Goal: Task Accomplishment & Management: Use online tool/utility

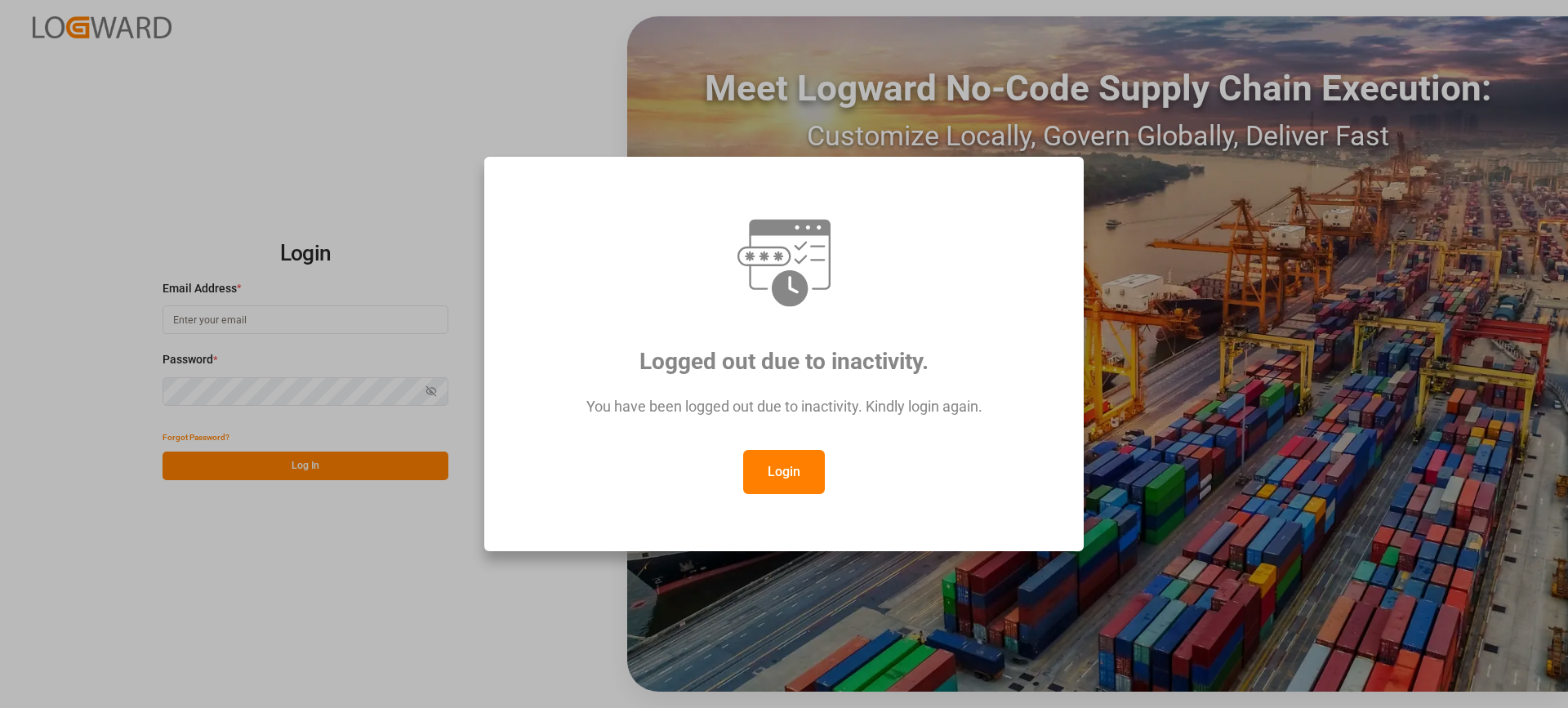
type input "[EMAIL_ADDRESS][PERSON_NAME][DOMAIN_NAME]"
click at [788, 468] on button "Login" at bounding box center [784, 472] width 82 height 44
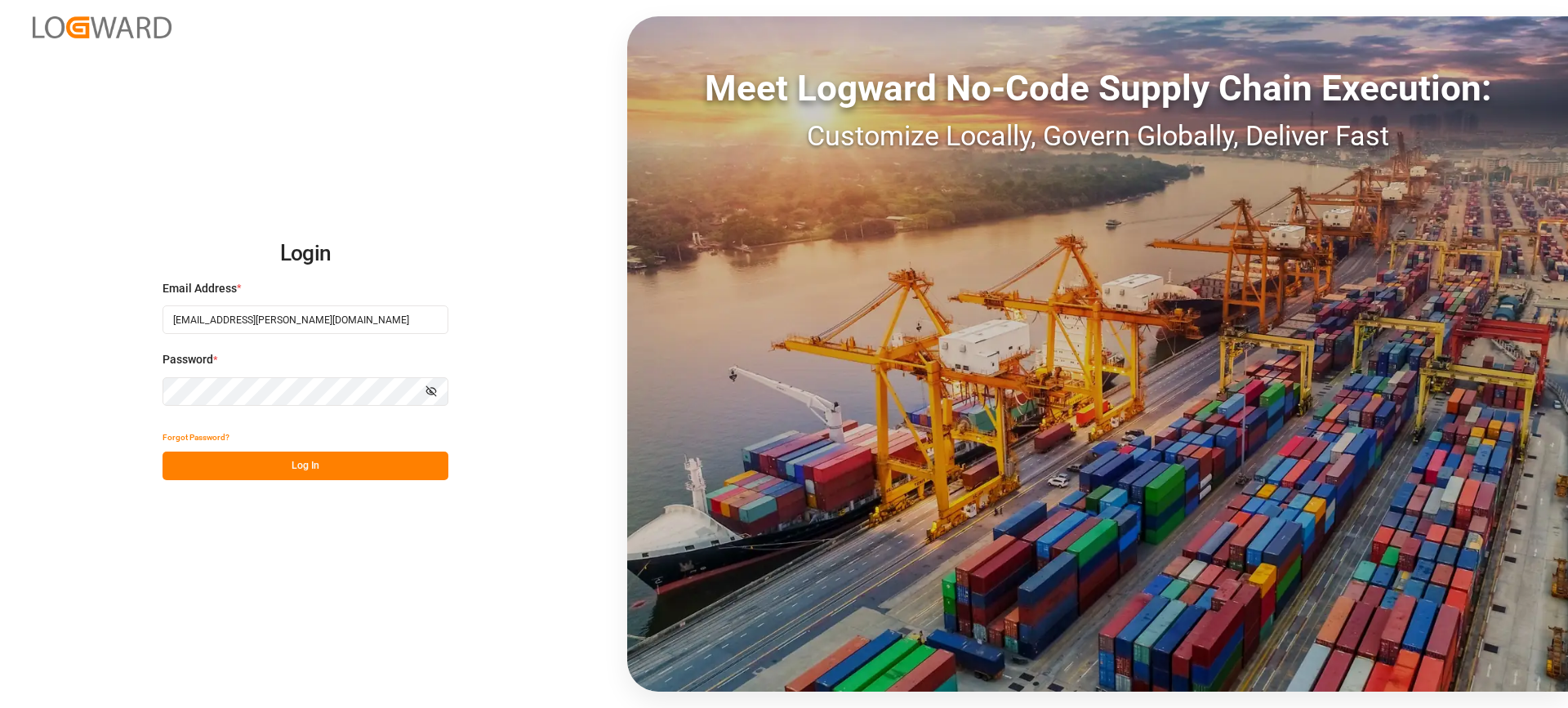
click at [328, 470] on button "Log In" at bounding box center [305, 466] width 286 height 29
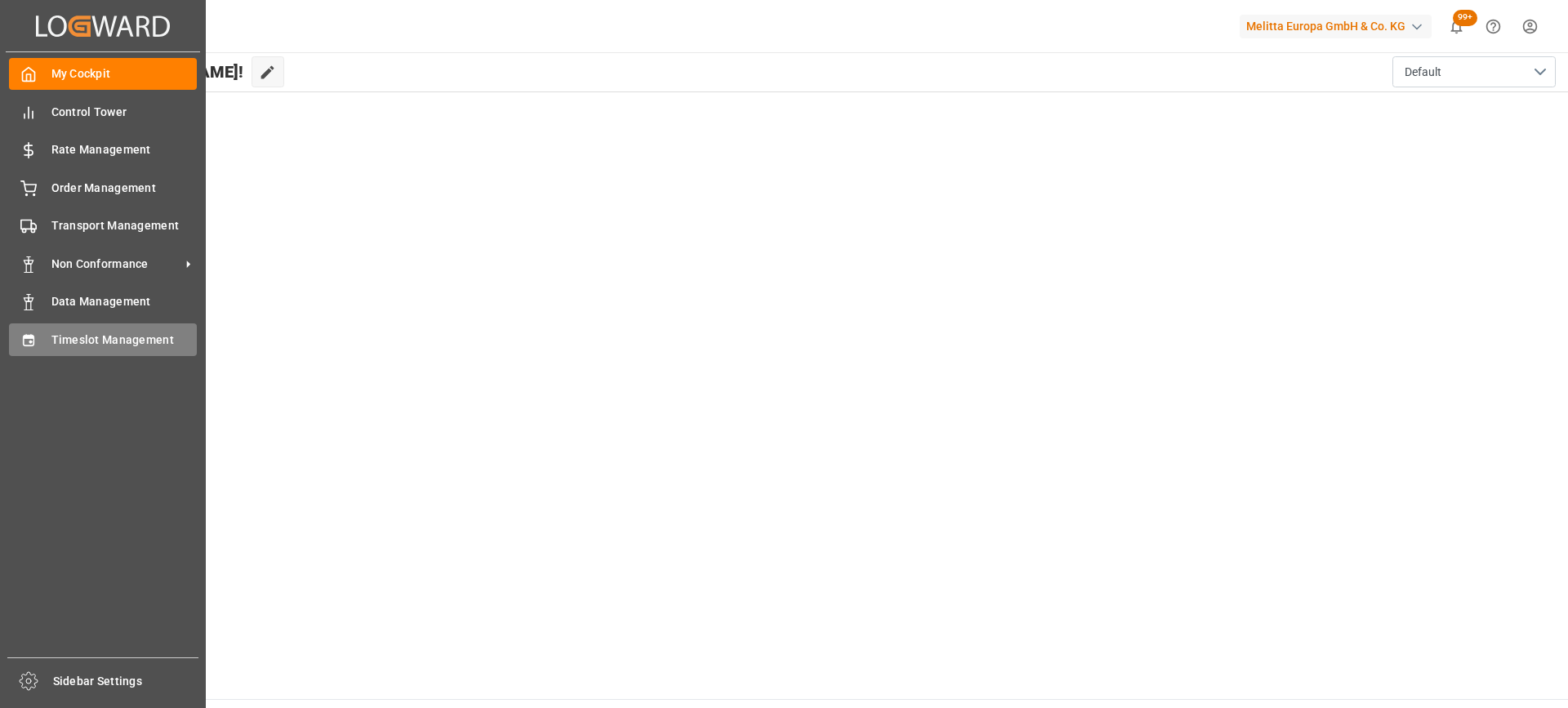
click at [58, 342] on span "Timeslot Management" at bounding box center [125, 340] width 146 height 18
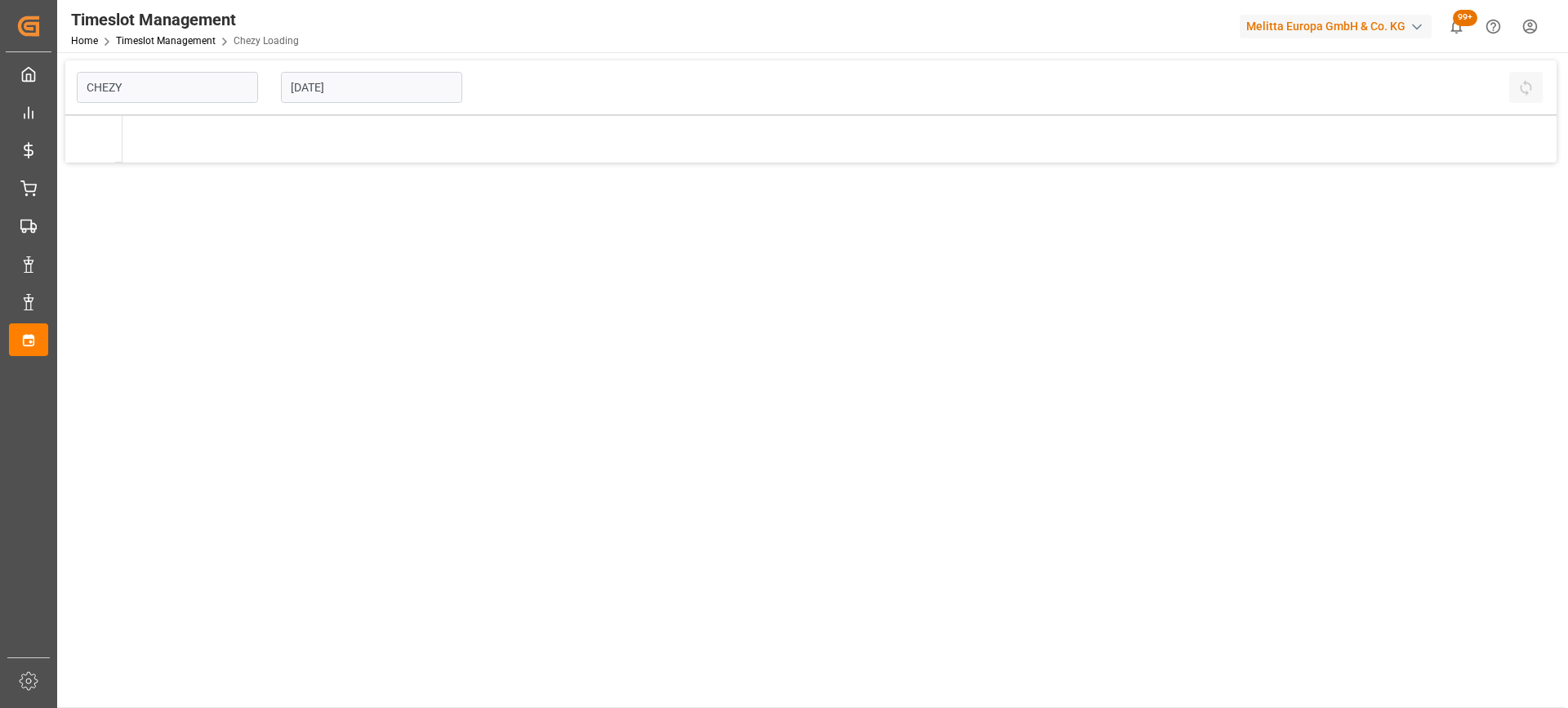
type input "Chezy Loading"
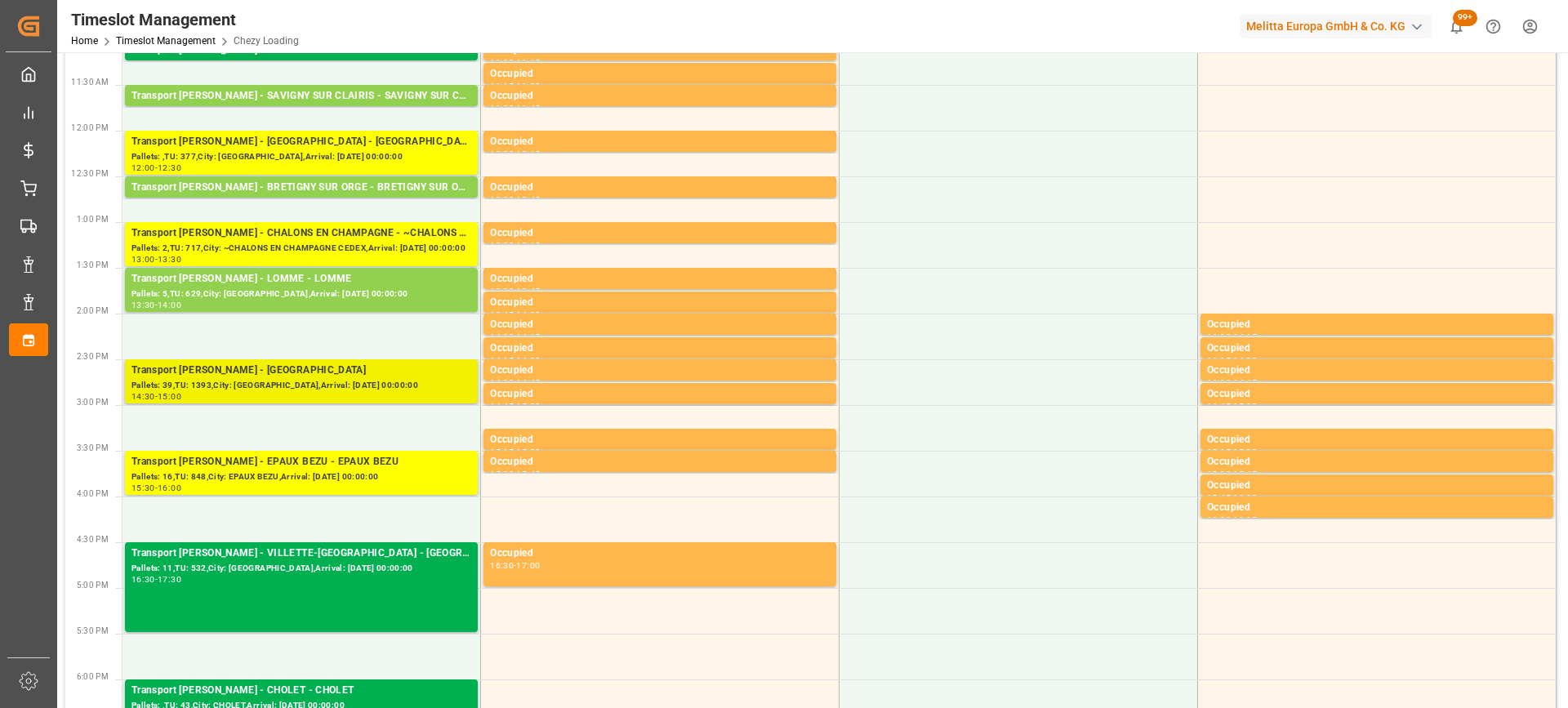
scroll to position [163, 0]
